Goal: Feedback & Contribution: Leave review/rating

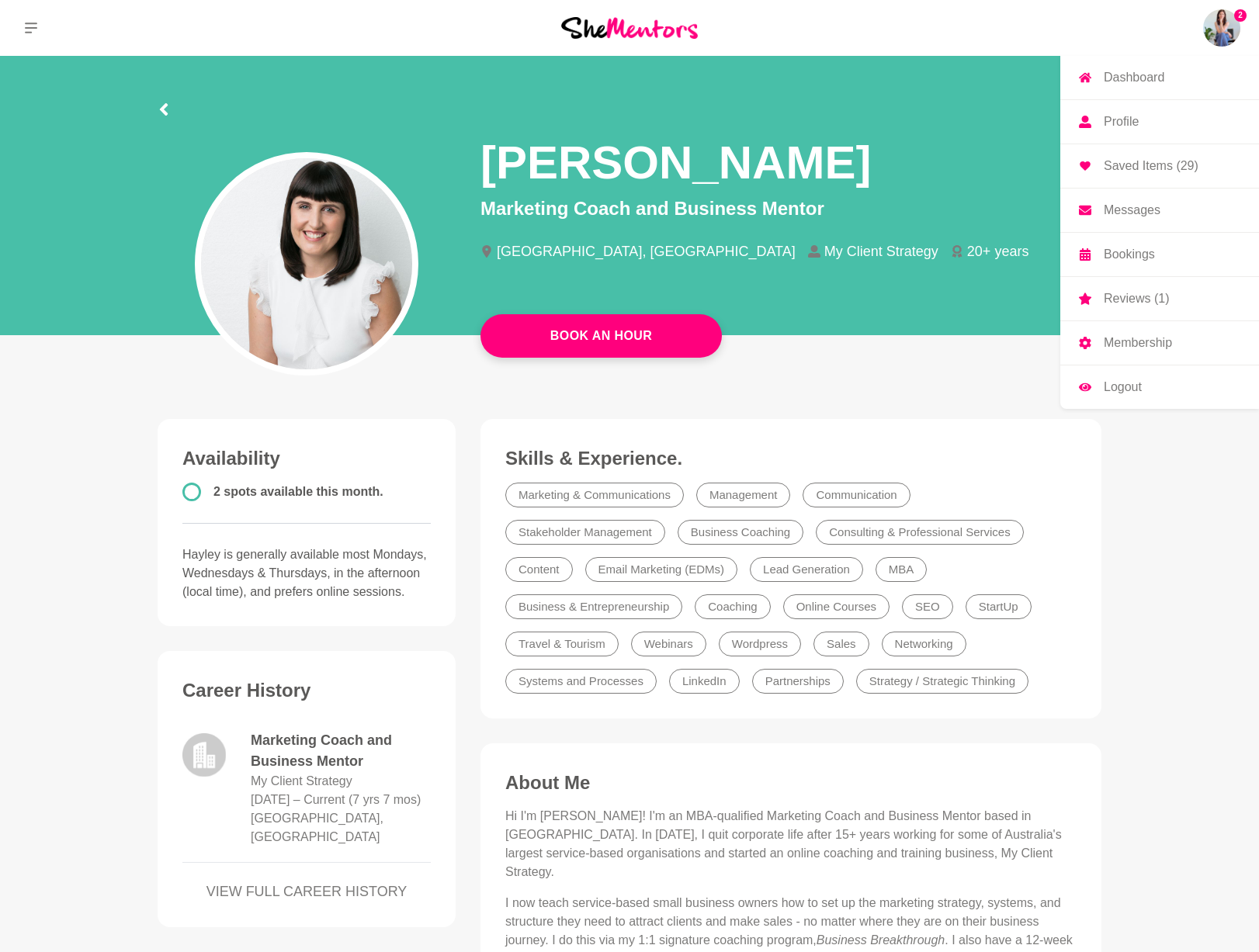
click at [1207, 23] on img at bounding box center [1221, 28] width 37 height 37
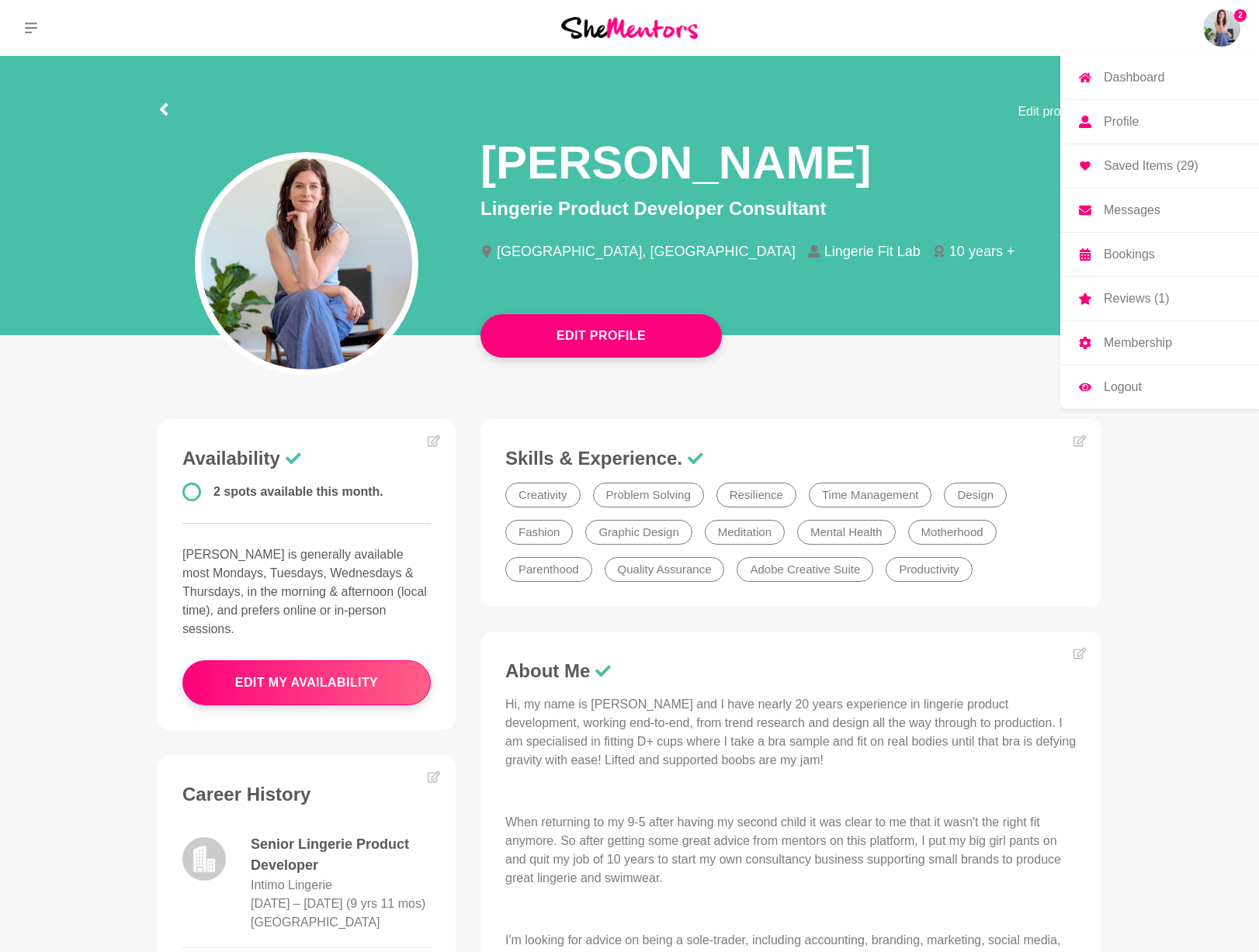
click at [1152, 304] on p "Reviews (1)" at bounding box center [1135, 298] width 66 height 12
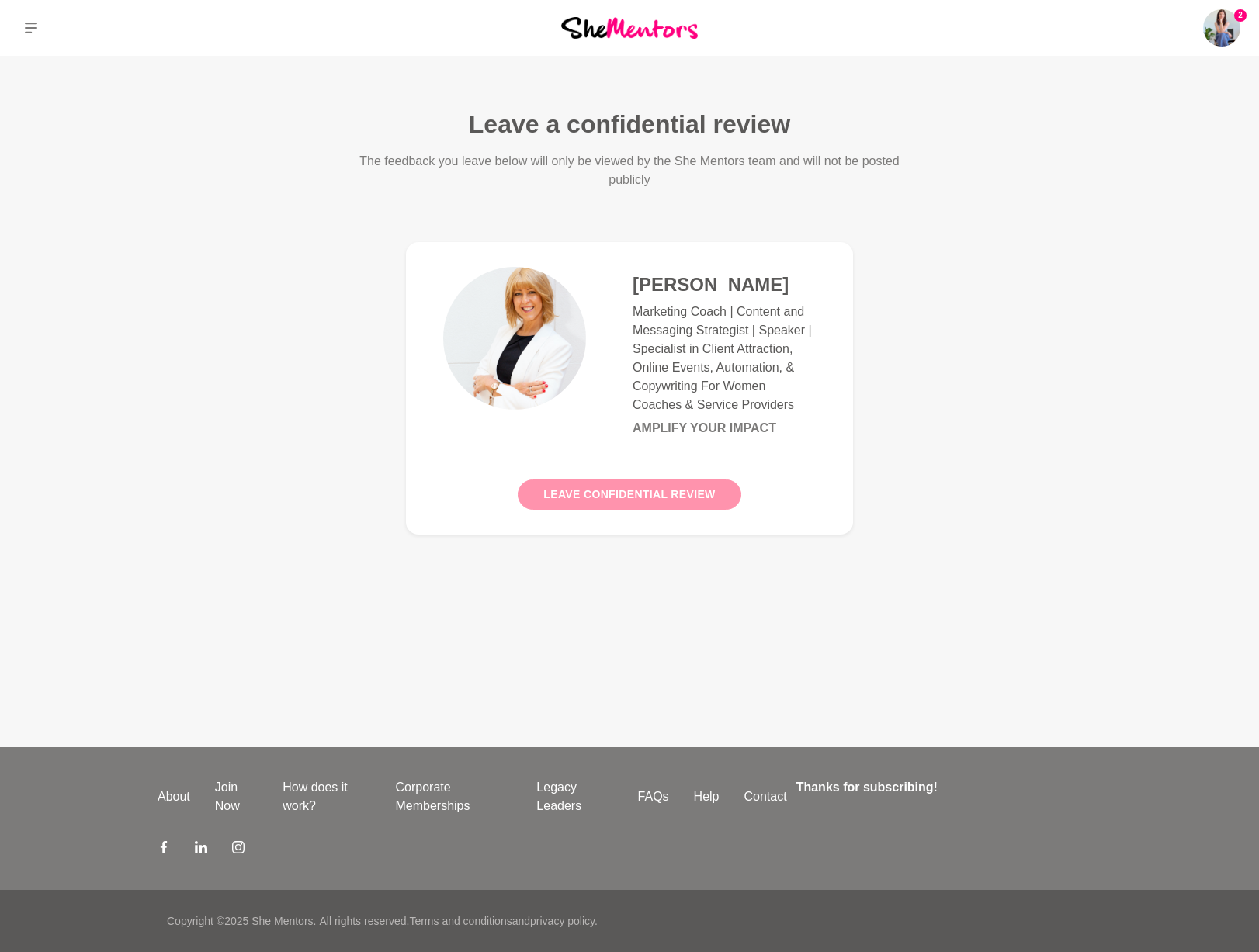
click at [618, 493] on button "Leave confidential review" at bounding box center [629, 495] width 222 height 30
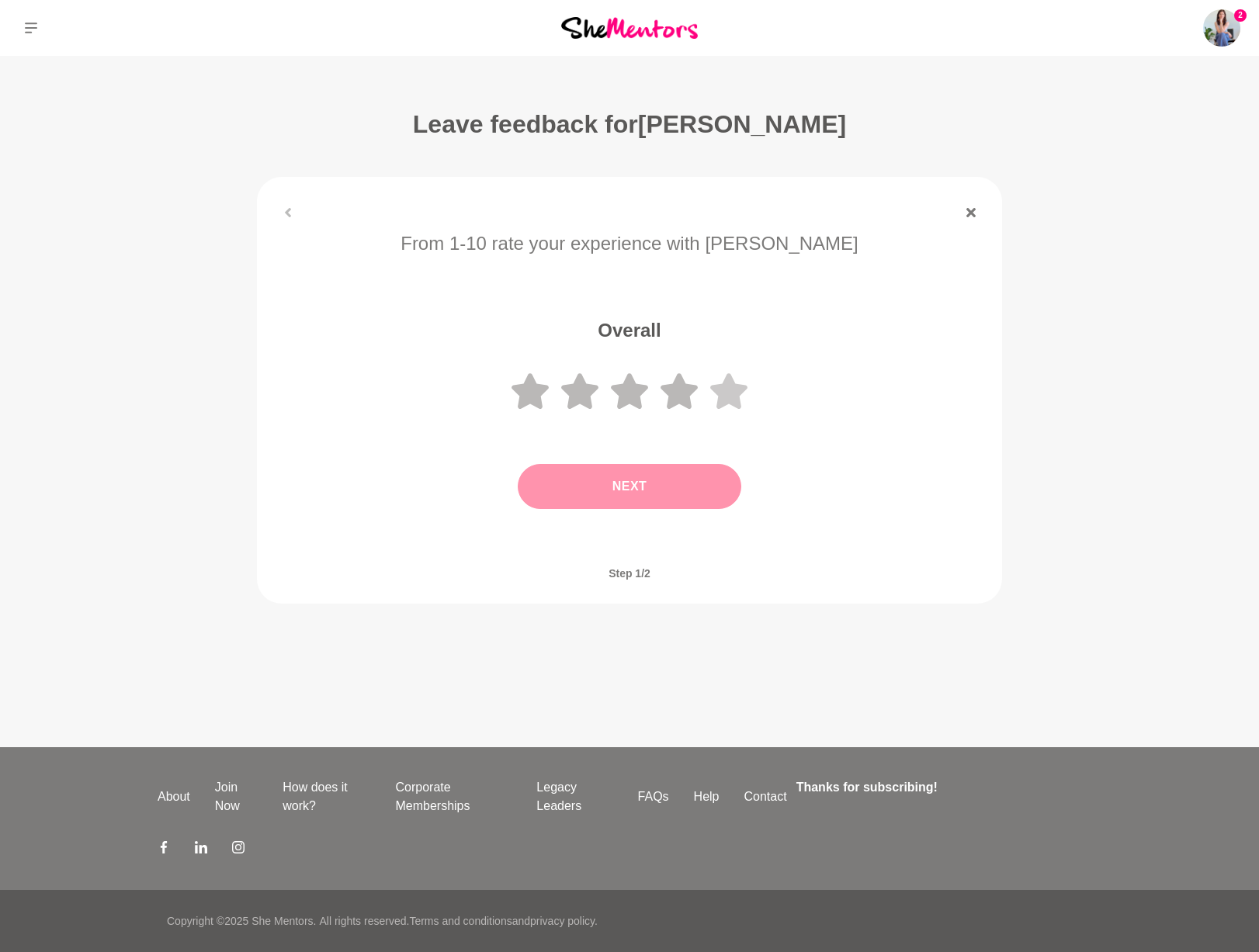
click at [723, 387] on icon at bounding box center [728, 391] width 37 height 36
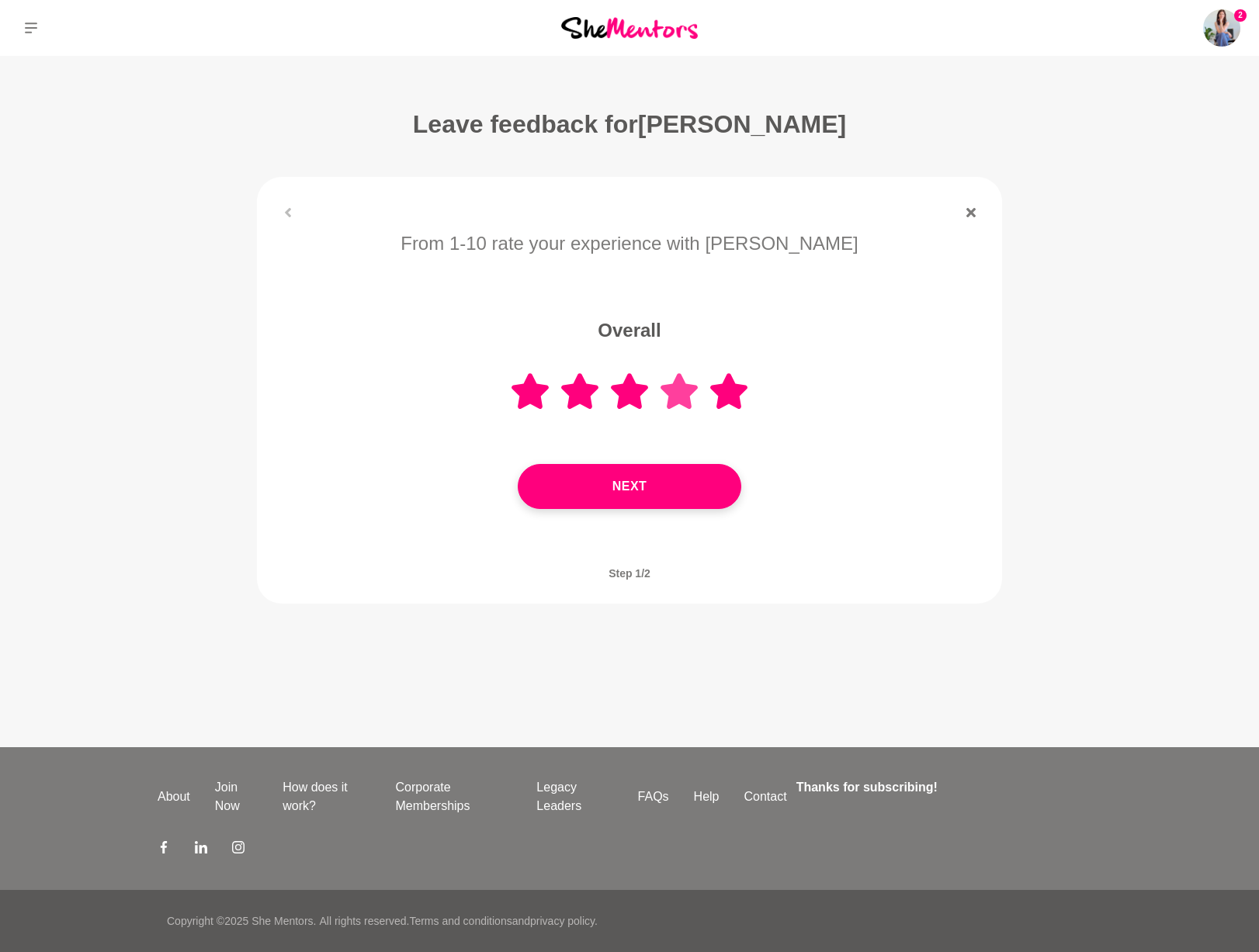
click at [677, 396] on icon at bounding box center [678, 391] width 37 height 36
click at [703, 492] on button "Next" at bounding box center [629, 486] width 223 height 45
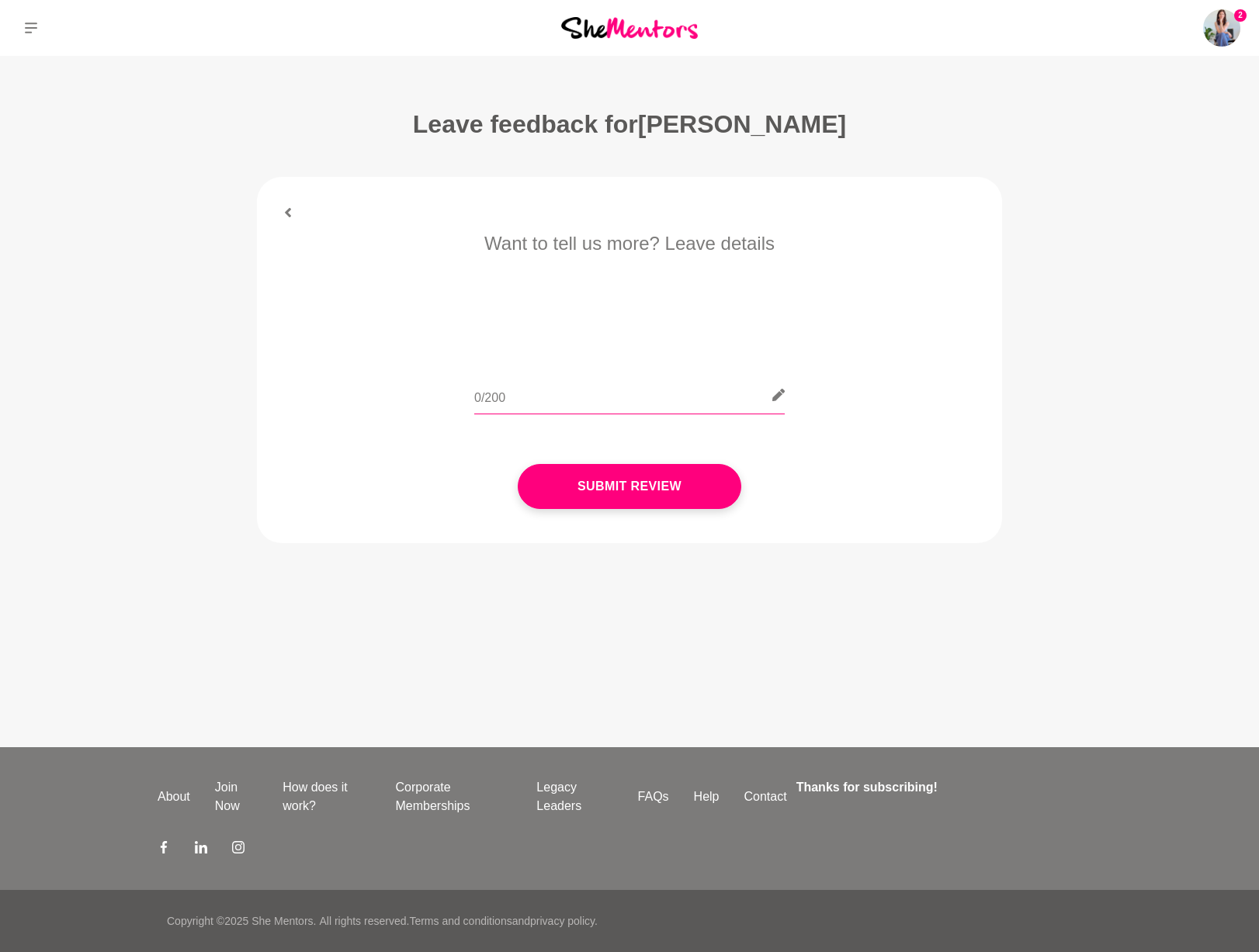
click at [563, 404] on input "text" at bounding box center [629, 395] width 311 height 38
paste input "Lor ips dolors ametconsecte adi elit se doei te. I’u laboreet dolo magn aliquae…"
drag, startPoint x: 662, startPoint y: 399, endPoint x: 269, endPoint y: 396, distance: 393.0
click at [269, 396] on div "Want to tell us more? Leave details Submit Review" at bounding box center [629, 385] width 720 height 311
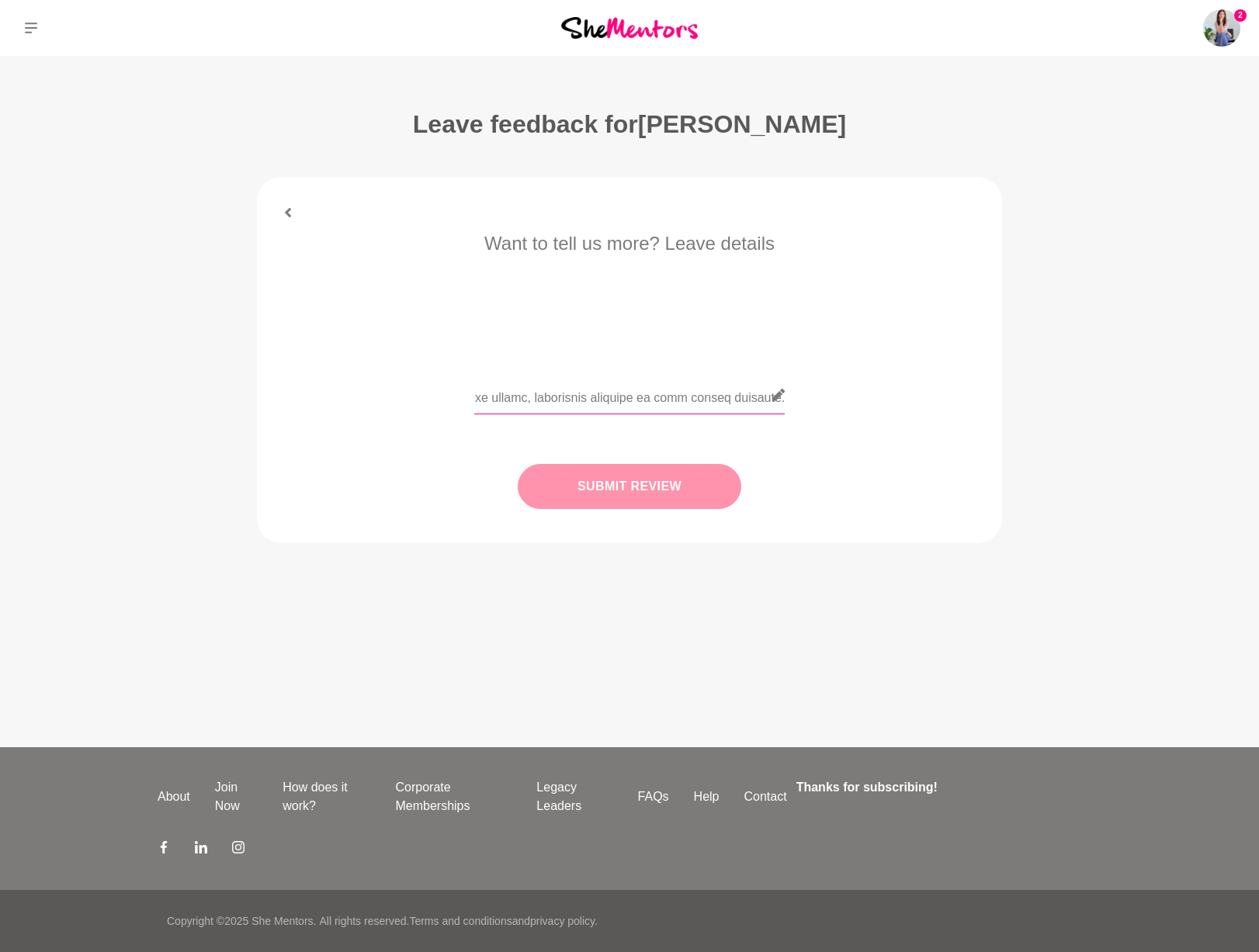
type input "Lor ips dolors ametconsecte adi elit se doei te. I’u laboreet dolo magn aliquae…"
click at [681, 498] on button "Submit Review" at bounding box center [629, 486] width 223 height 45
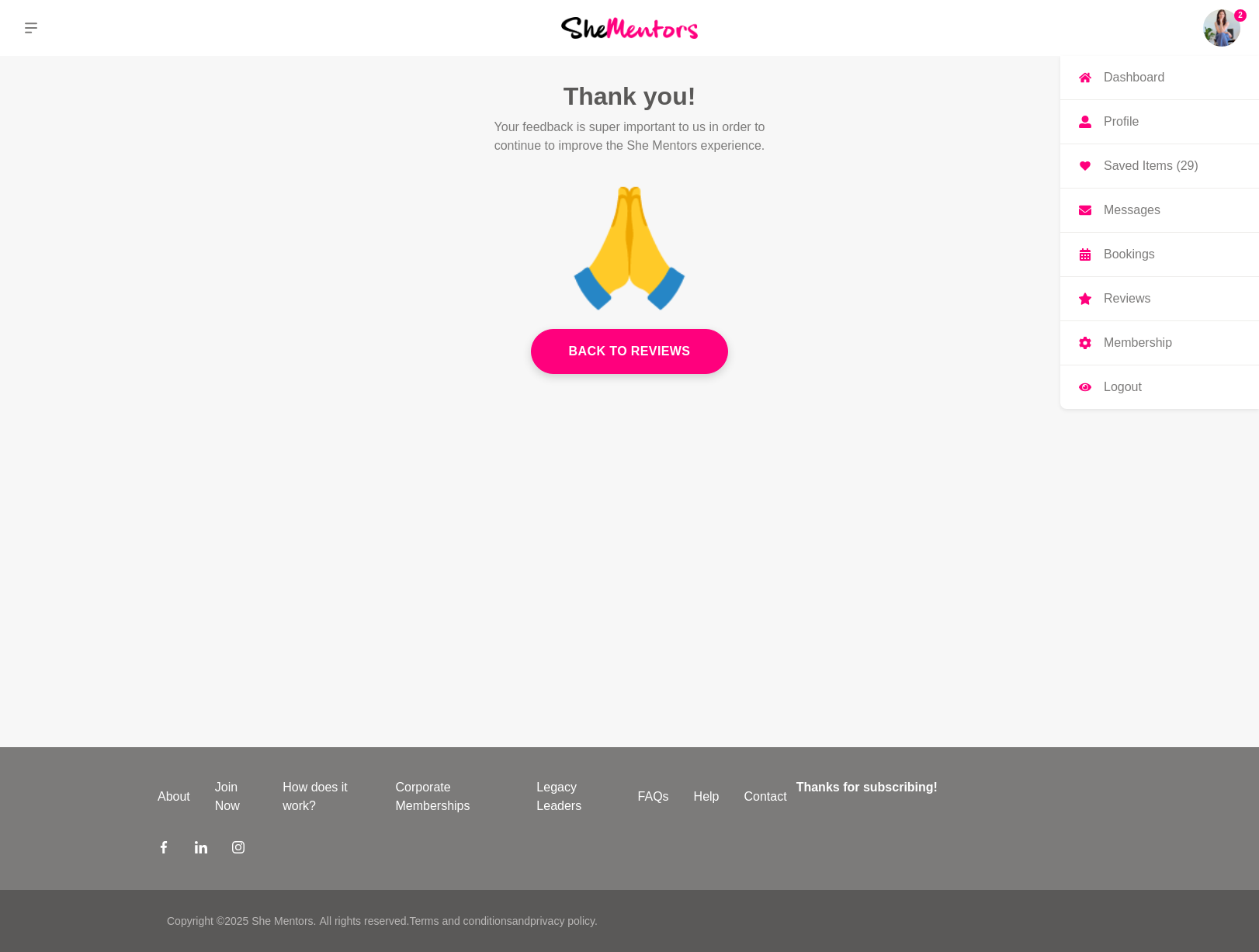
click at [1230, 18] on img at bounding box center [1221, 28] width 37 height 37
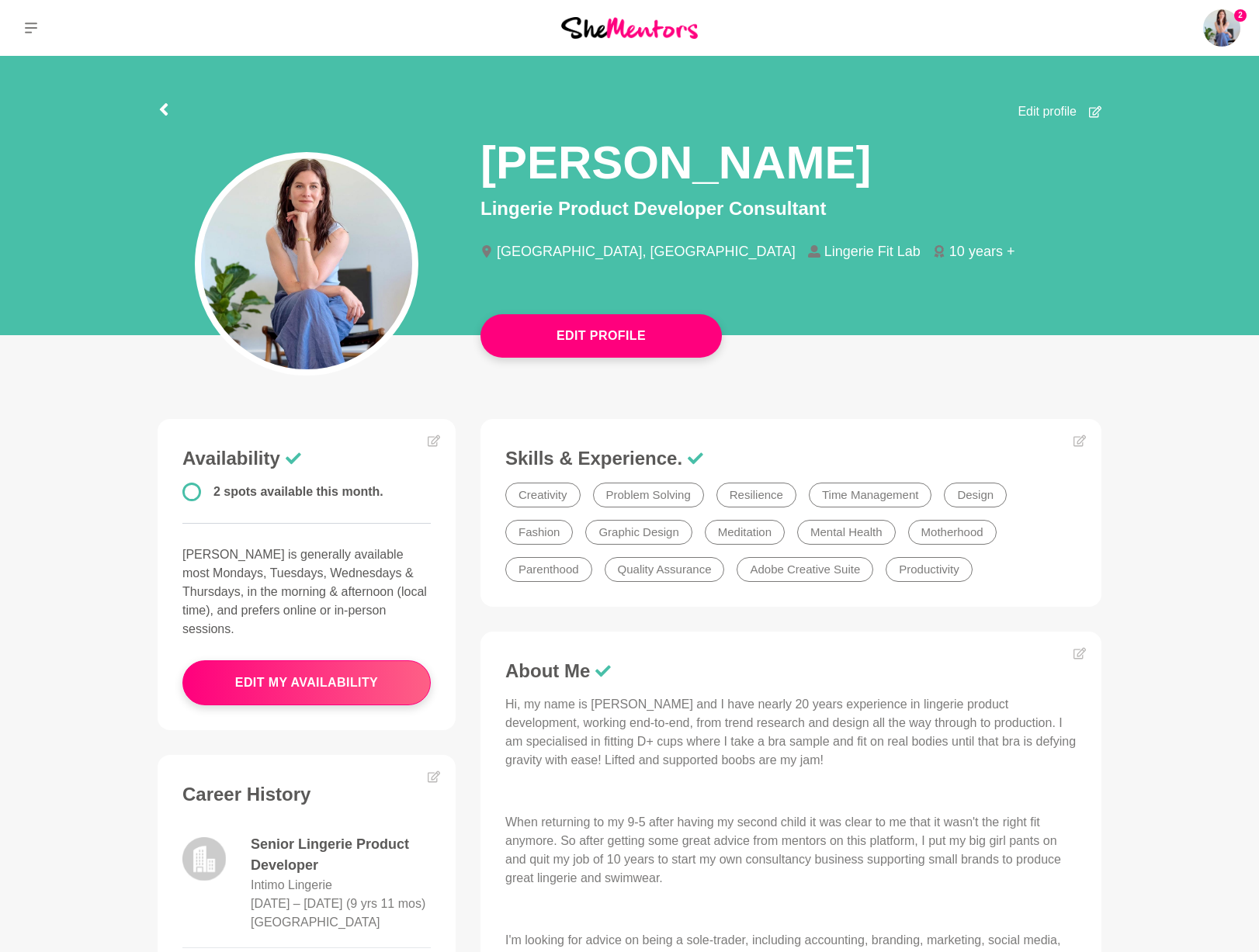
click at [859, 313] on div "[PERSON_NAME] Lingerie Product Developer Consultant [GEOGRAPHIC_DATA], [GEOGRAP…" at bounding box center [629, 232] width 968 height 223
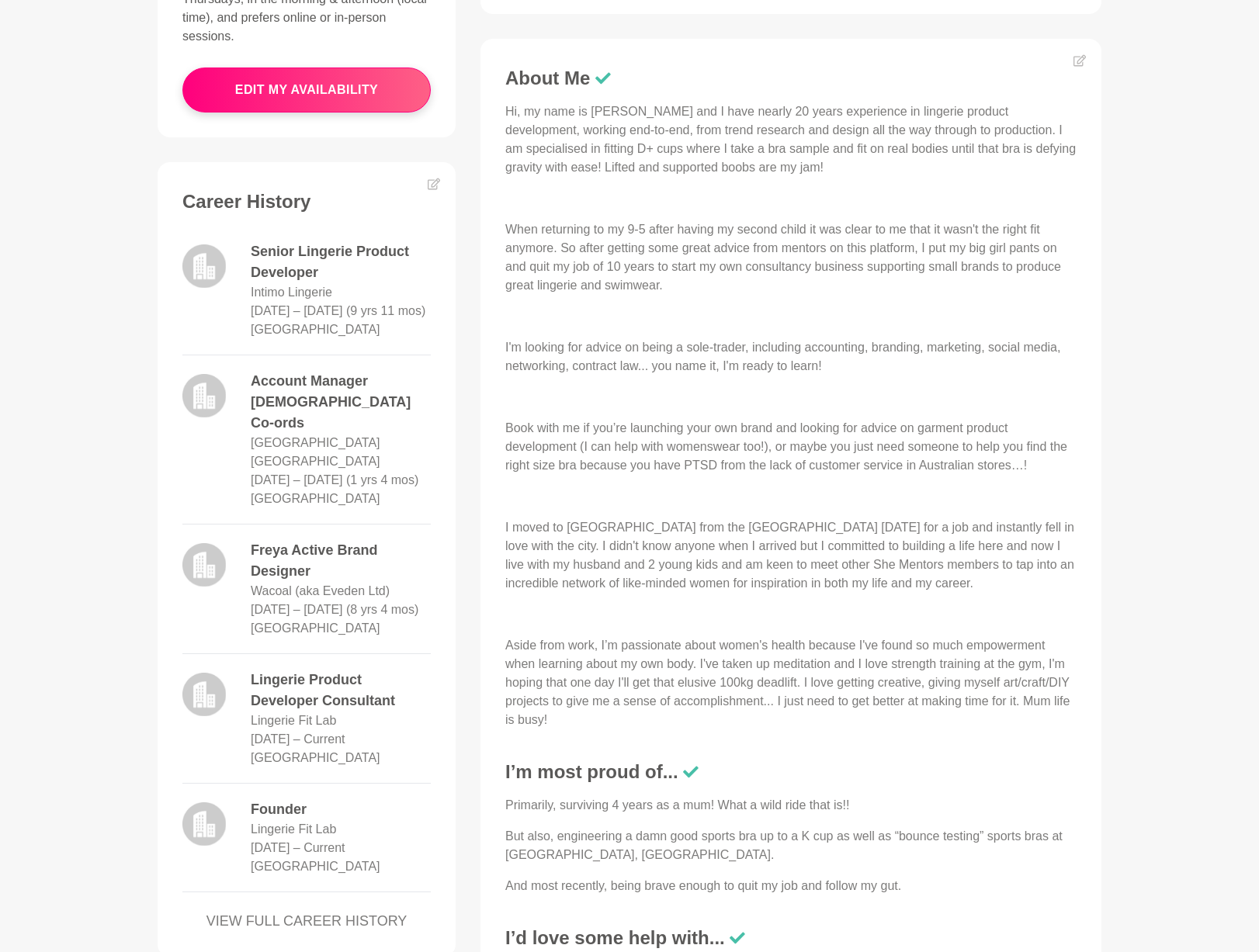
scroll to position [594, 0]
